Goal: Browse casually

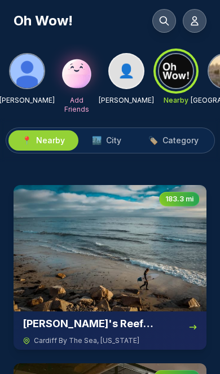
click at [126, 81] on div "👤" at bounding box center [126, 71] width 36 height 36
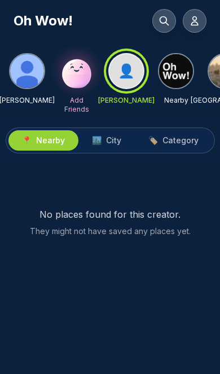
click at [111, 137] on span "City" at bounding box center [113, 140] width 15 height 11
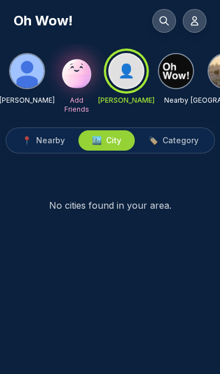
click at [184, 138] on span "Category" at bounding box center [180, 140] width 36 height 11
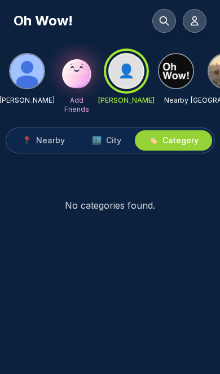
click at [73, 81] on img at bounding box center [77, 71] width 36 height 36
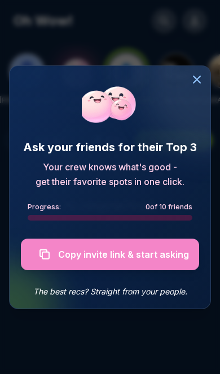
click at [194, 79] on icon at bounding box center [197, 80] width 14 height 14
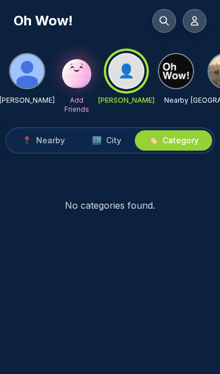
click at [72, 79] on img at bounding box center [77, 71] width 36 height 36
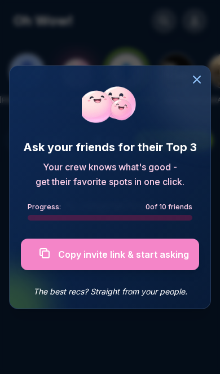
click at [196, 79] on icon at bounding box center [196, 79] width 7 height 7
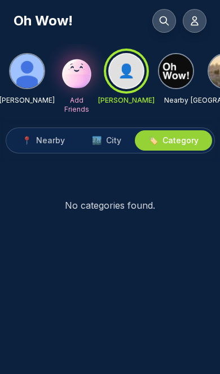
click at [179, 76] on img at bounding box center [176, 71] width 34 height 34
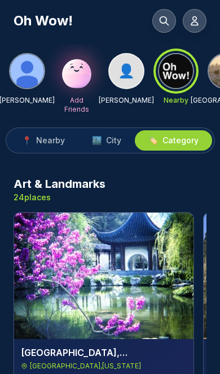
click at [126, 270] on img at bounding box center [103, 276] width 179 height 126
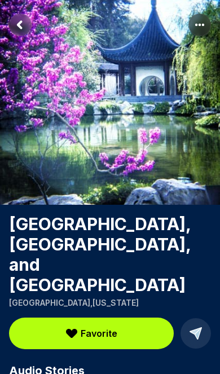
click at [198, 328] on icon at bounding box center [195, 333] width 11 height 11
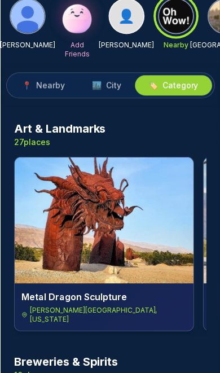
scroll to position [55, 0]
